Goal: Transaction & Acquisition: Purchase product/service

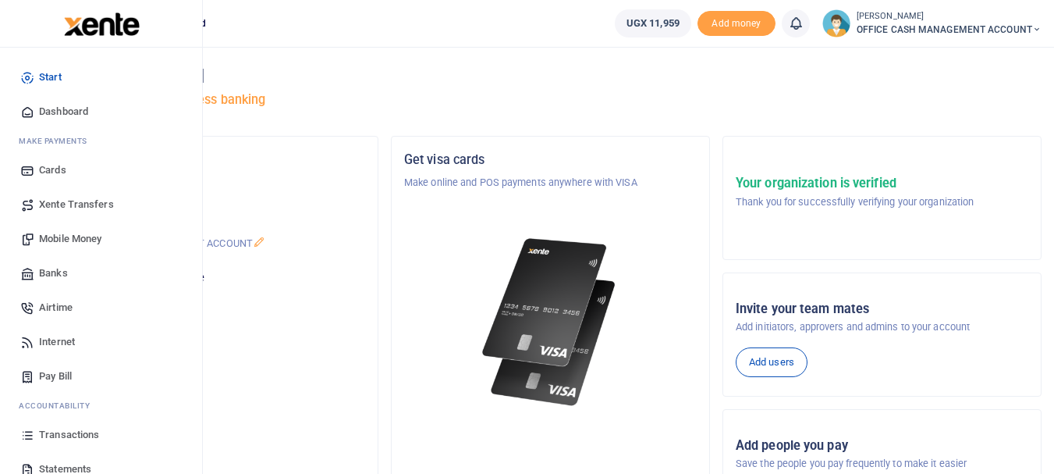
click at [55, 233] on span "Mobile Money" at bounding box center [70, 239] width 62 height 16
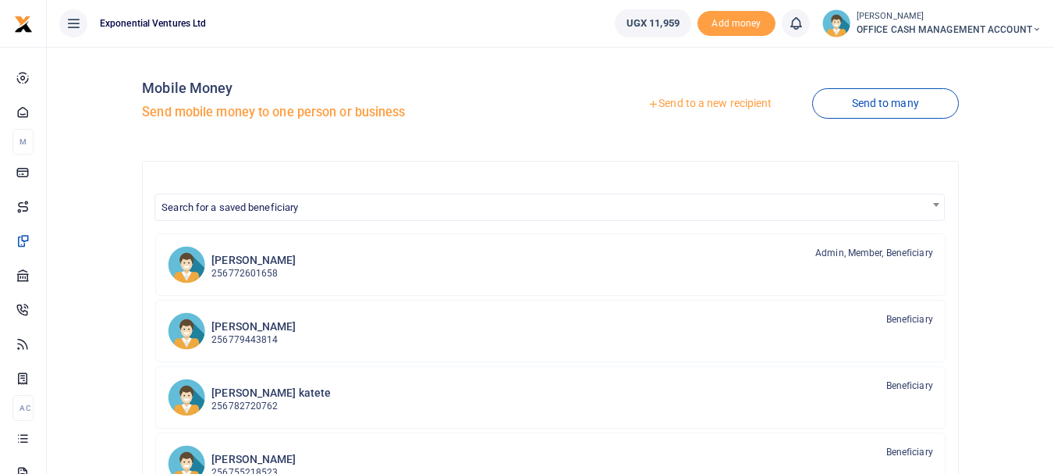
click at [685, 101] on link "Send to a new recipient" at bounding box center [710, 104] width 204 height 28
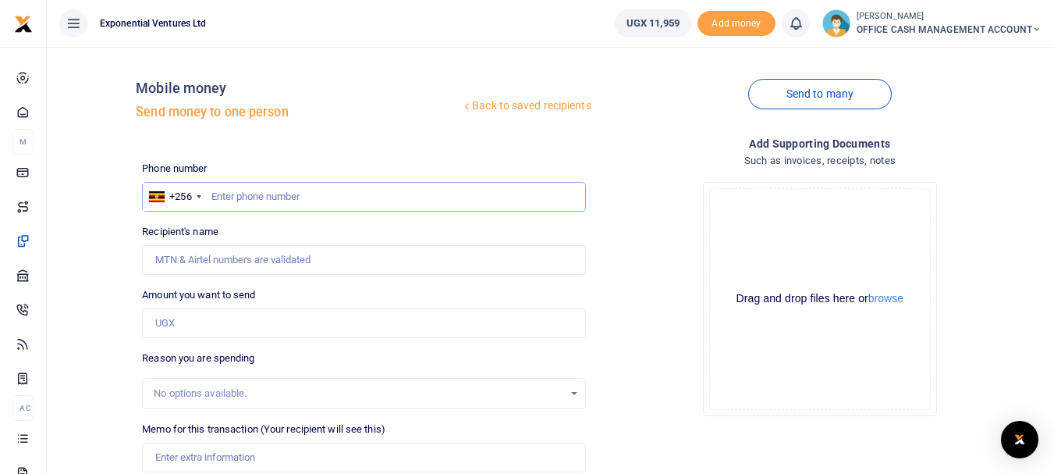
click at [247, 196] on input "text" at bounding box center [363, 197] width 443 height 30
type input "780859545"
type input "Claire Tusimomwe"
click at [208, 324] on input "Amount you want to send" at bounding box center [363, 323] width 443 height 30
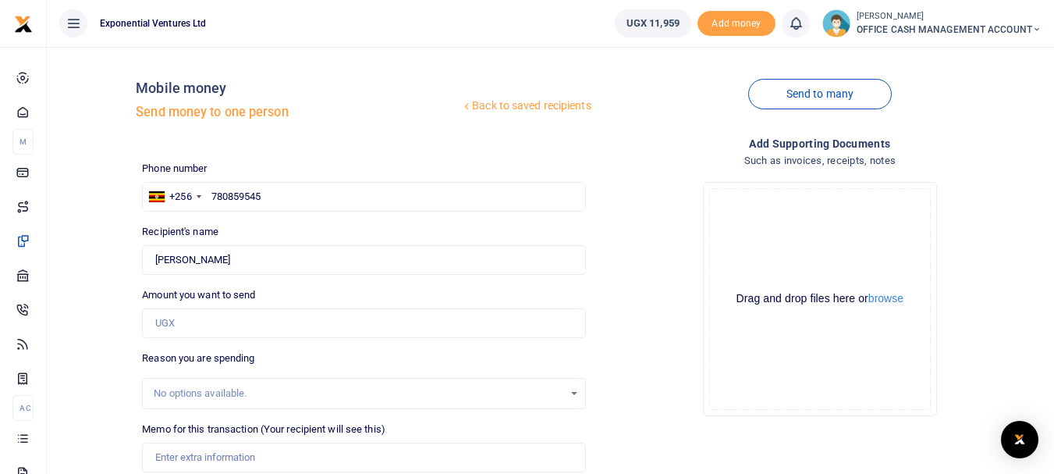
click at [123, 300] on div "Back to saved recipients Mobile money Send money to one person Send to many Pho…" at bounding box center [550, 340] width 995 height 563
click at [192, 334] on input "Amount you want to send" at bounding box center [363, 323] width 443 height 30
click at [115, 328] on div "Back to saved recipients Mobile money Send money to one person Send to many Pho…" at bounding box center [550, 340] width 995 height 563
drag, startPoint x: 74, startPoint y: 321, endPoint x: 166, endPoint y: 322, distance: 92.1
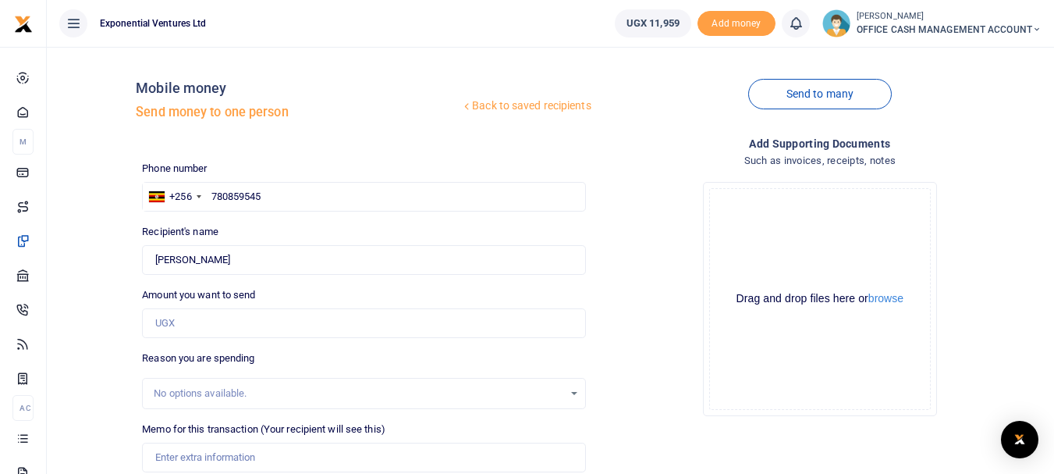
click at [166, 322] on div "Back to saved recipients Mobile money Send money to one person Send to many Pho…" at bounding box center [550, 340] width 995 height 563
click at [166, 322] on input "Amount you want to send" at bounding box center [363, 323] width 443 height 30
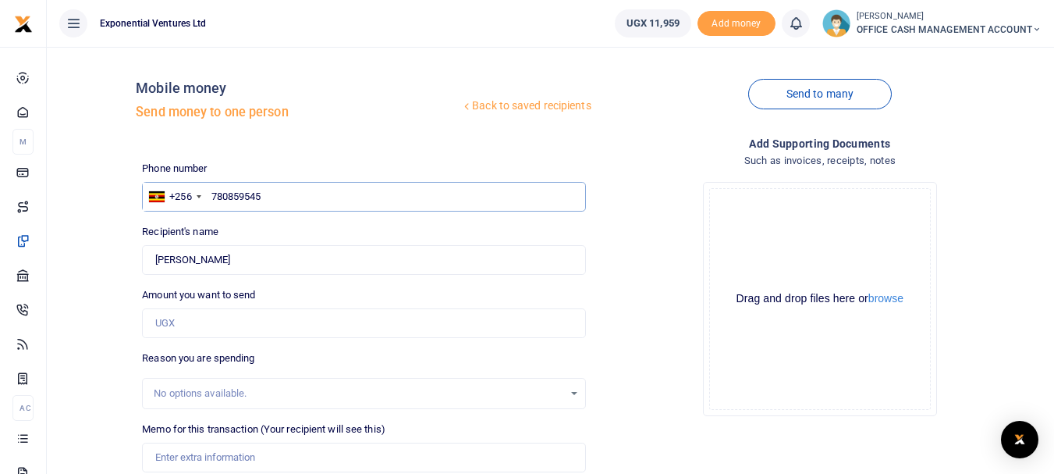
click at [405, 201] on input "780859545" at bounding box center [363, 197] width 443 height 30
type input "751393926"
click at [321, 265] on input "Found" at bounding box center [363, 260] width 443 height 30
click at [233, 315] on input "Amount you want to send" at bounding box center [363, 323] width 443 height 30
type input "Ronald Akankwasa"
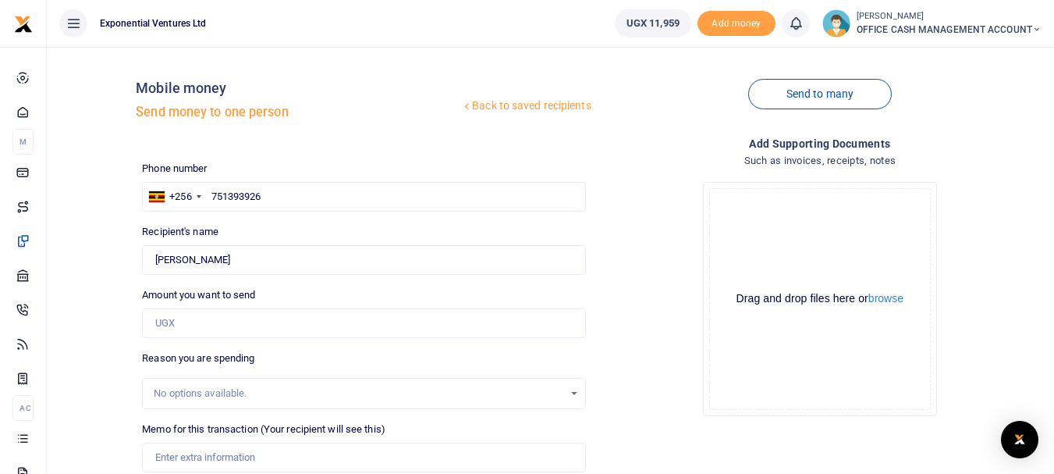
click at [106, 264] on div "Back to saved recipients Mobile money Send money to one person Send to many Pho…" at bounding box center [550, 340] width 995 height 563
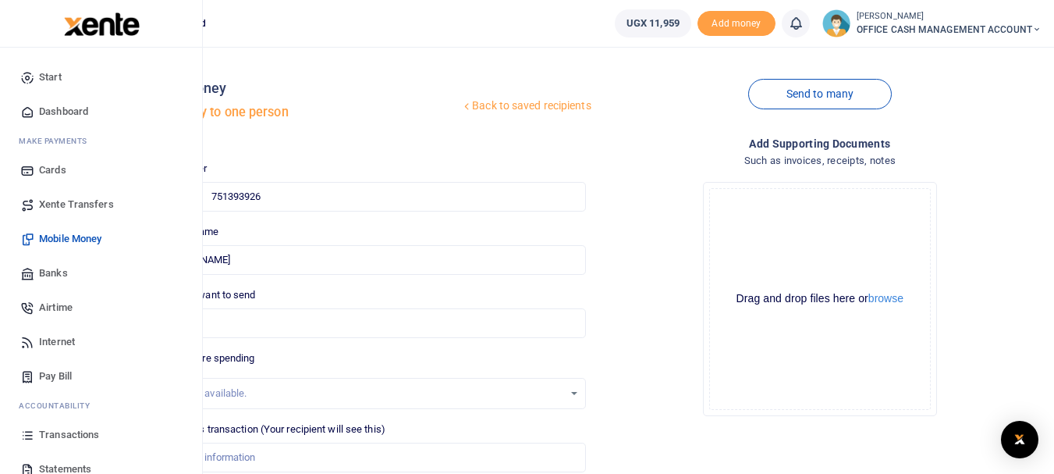
click at [69, 241] on span "Mobile Money" at bounding box center [70, 239] width 62 height 16
